Goal: Book appointment/travel/reservation

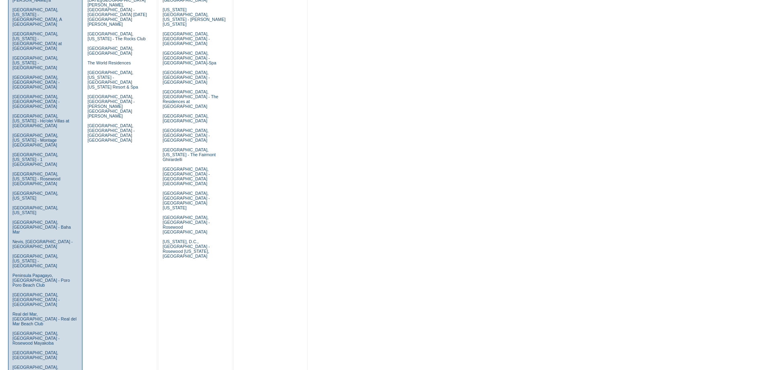
scroll to position [402, 0]
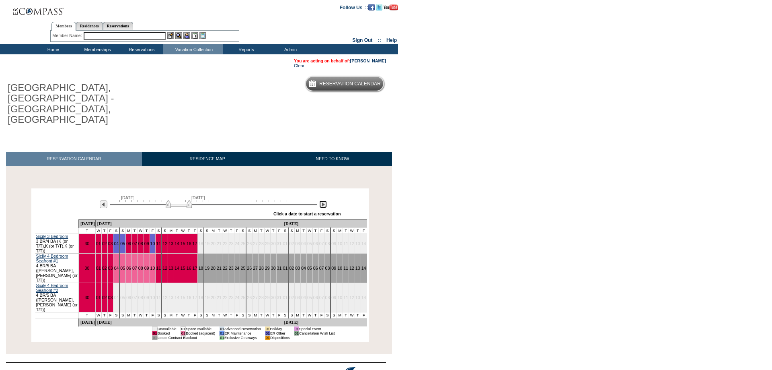
click at [325, 200] on img at bounding box center [323, 204] width 8 height 8
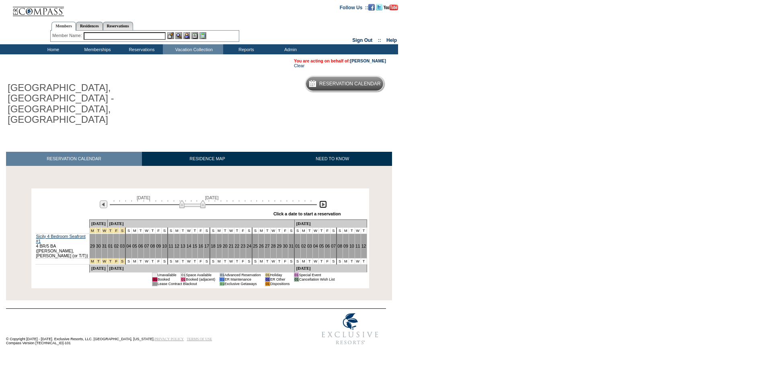
click at [325, 200] on img at bounding box center [323, 204] width 8 height 8
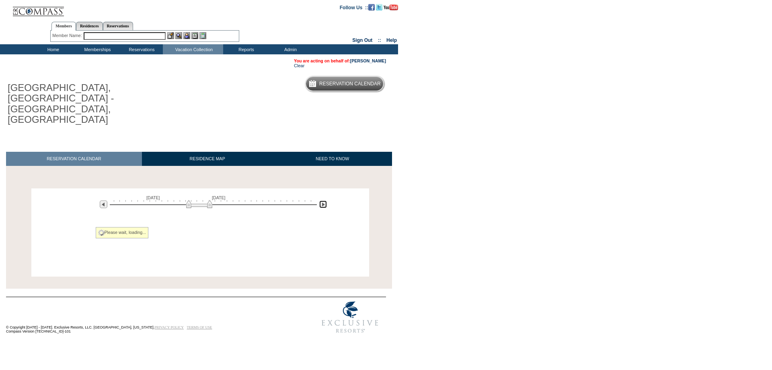
click at [325, 200] on img at bounding box center [323, 204] width 8 height 8
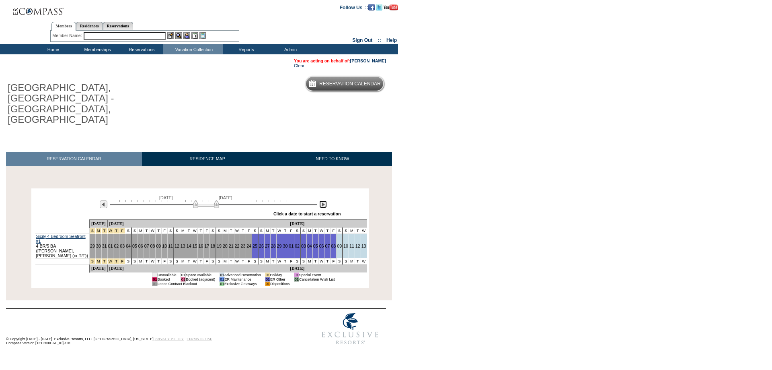
click at [325, 200] on img at bounding box center [323, 204] width 8 height 8
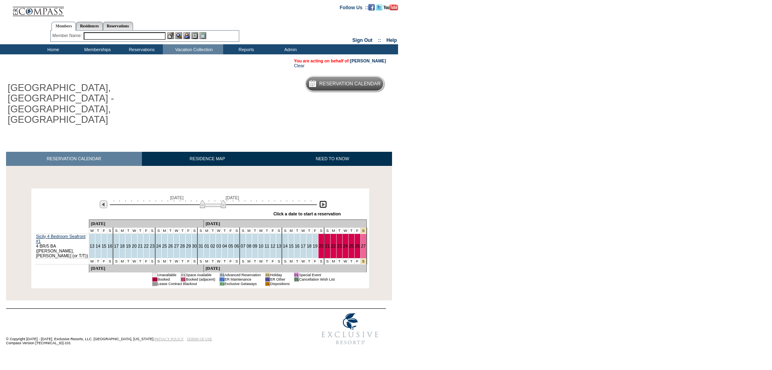
click at [325, 200] on img at bounding box center [323, 204] width 8 height 8
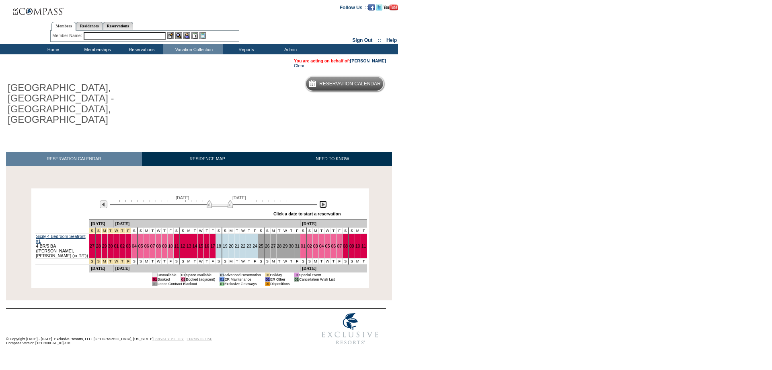
click at [325, 200] on img at bounding box center [323, 204] width 8 height 8
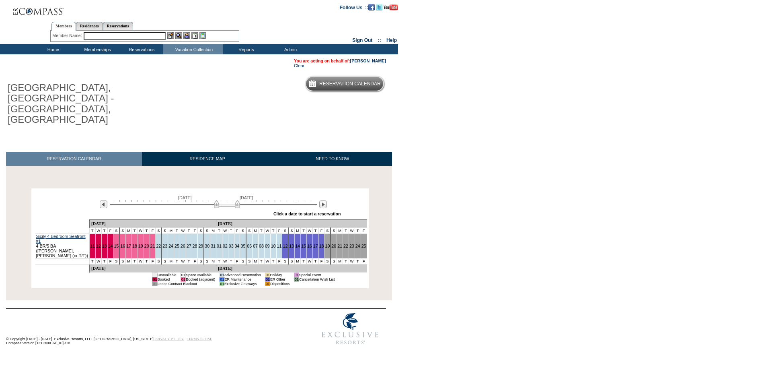
click at [667, 208] on body "Follow Us ::" at bounding box center [386, 185] width 772 height 370
